Goal: Task Accomplishment & Management: Manage account settings

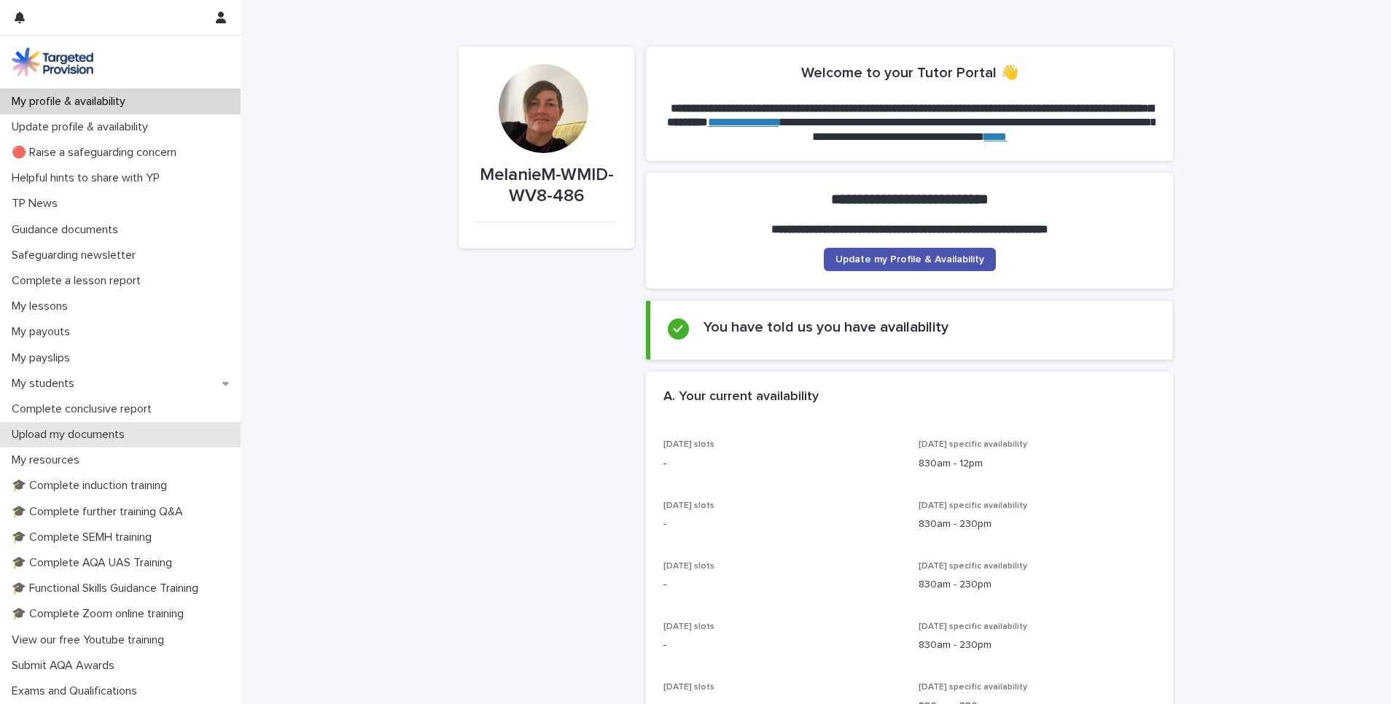
click at [90, 440] on p "Upload my documents" at bounding box center [71, 435] width 130 height 14
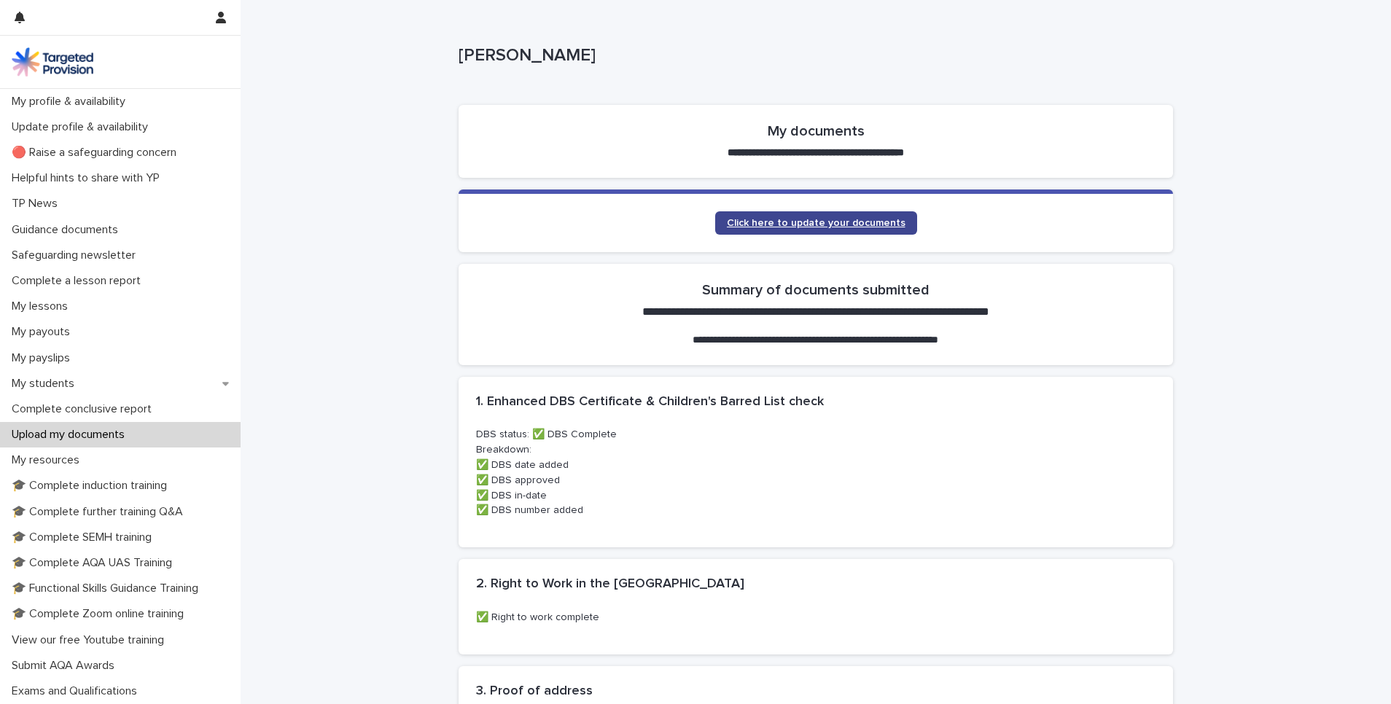
click at [826, 218] on span "Click here to update your documents" at bounding box center [816, 223] width 179 height 10
click at [808, 224] on span "Click here to update your documents" at bounding box center [816, 223] width 179 height 10
